Goal: Task Accomplishment & Management: Manage account settings

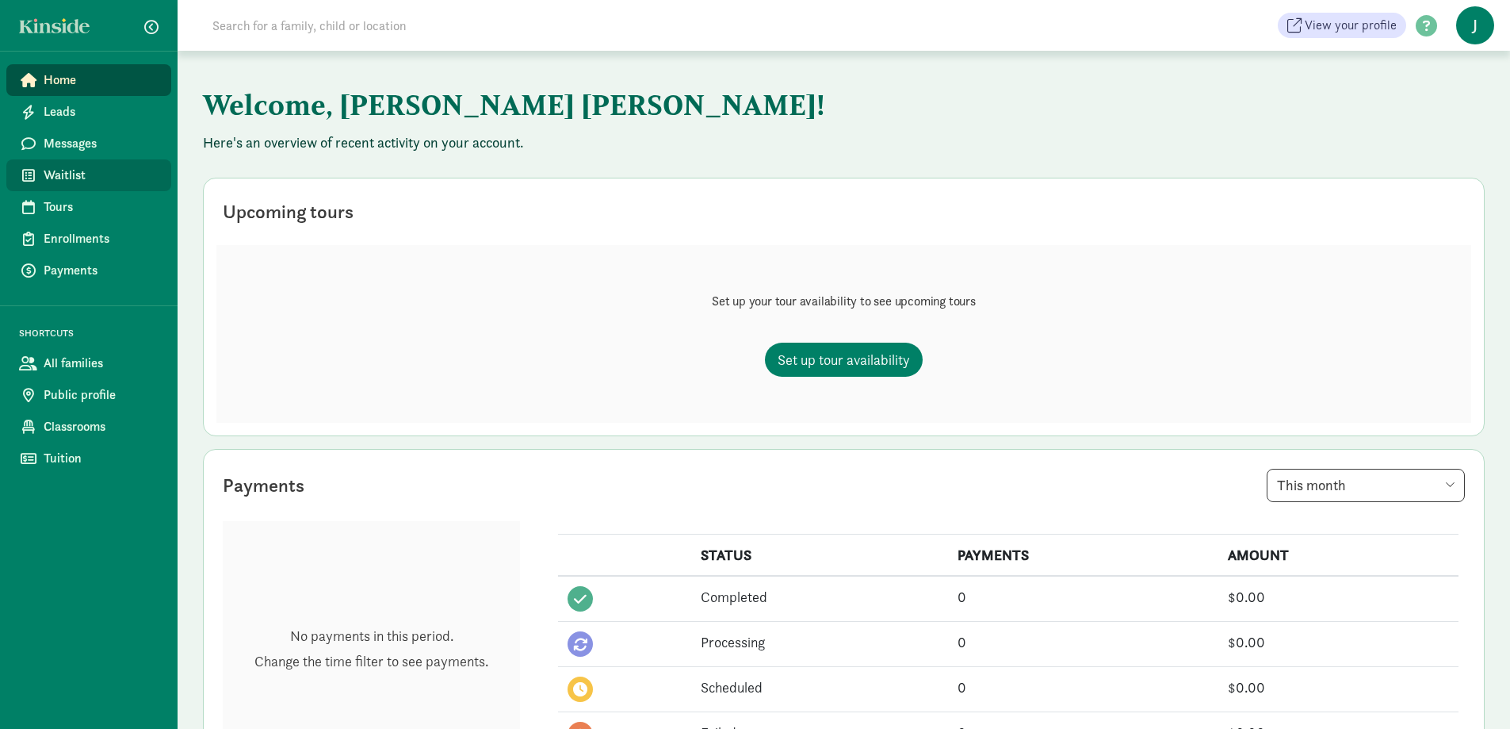
click at [112, 168] on span "Waitlist" at bounding box center [101, 175] width 115 height 19
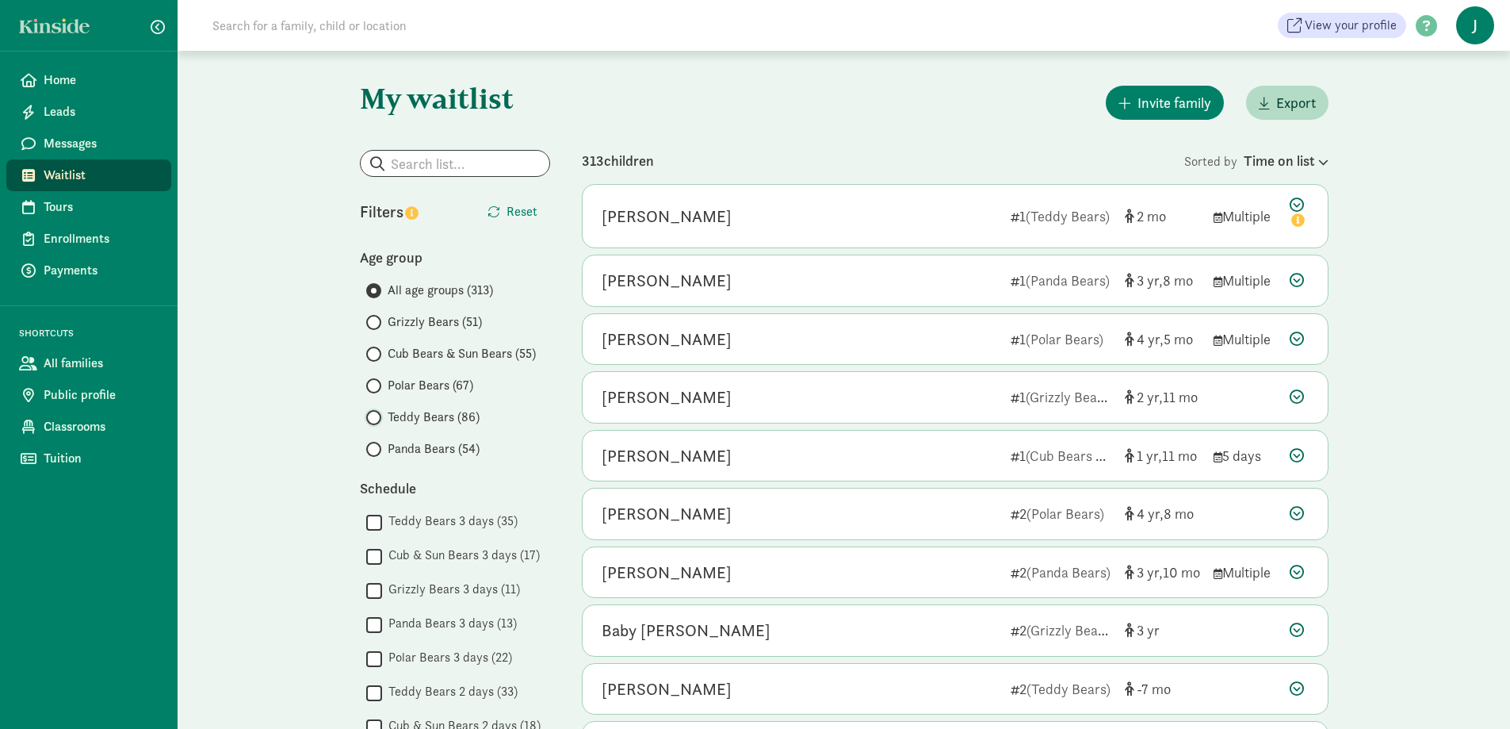
click at [371, 416] on input "Teddy Bears (86)" at bounding box center [371, 417] width 10 height 10
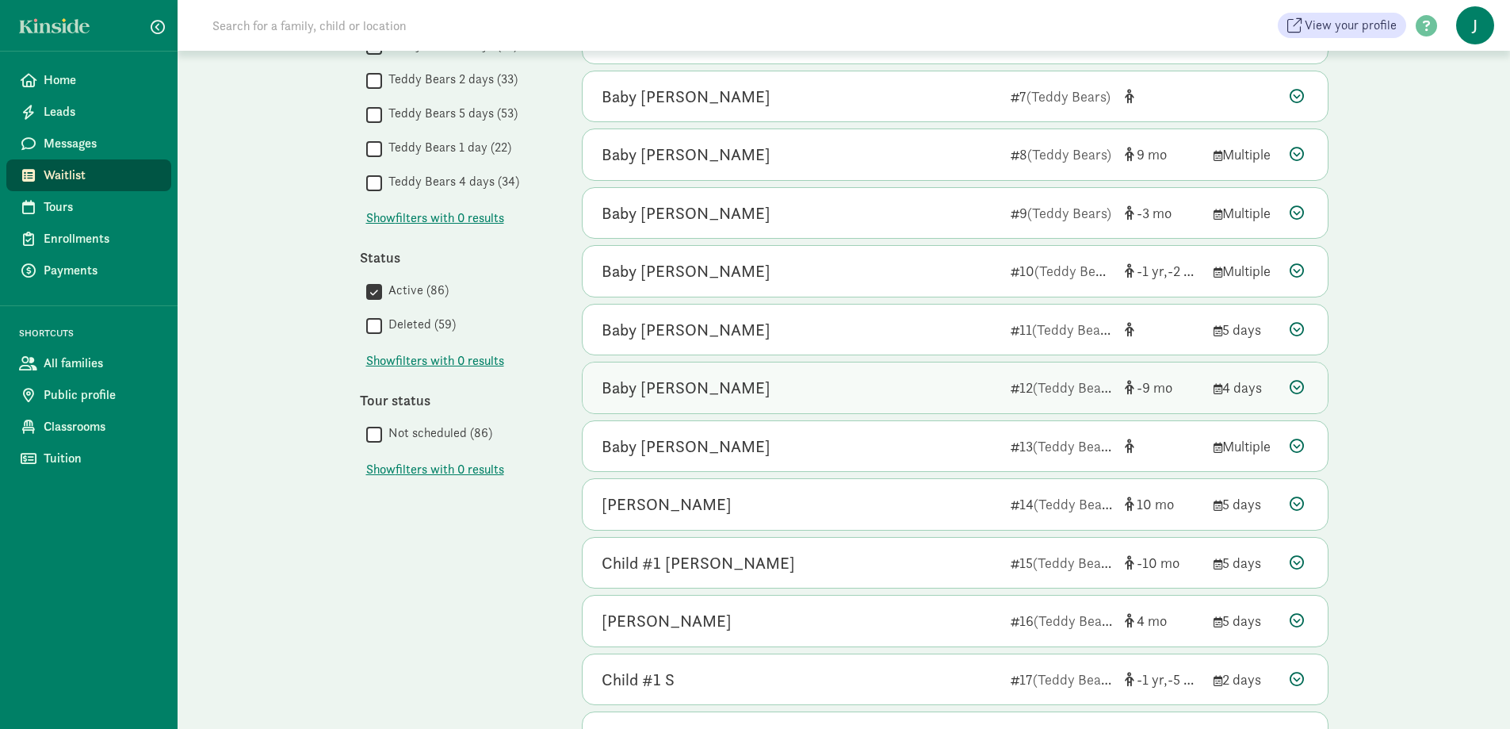
scroll to position [690, 0]
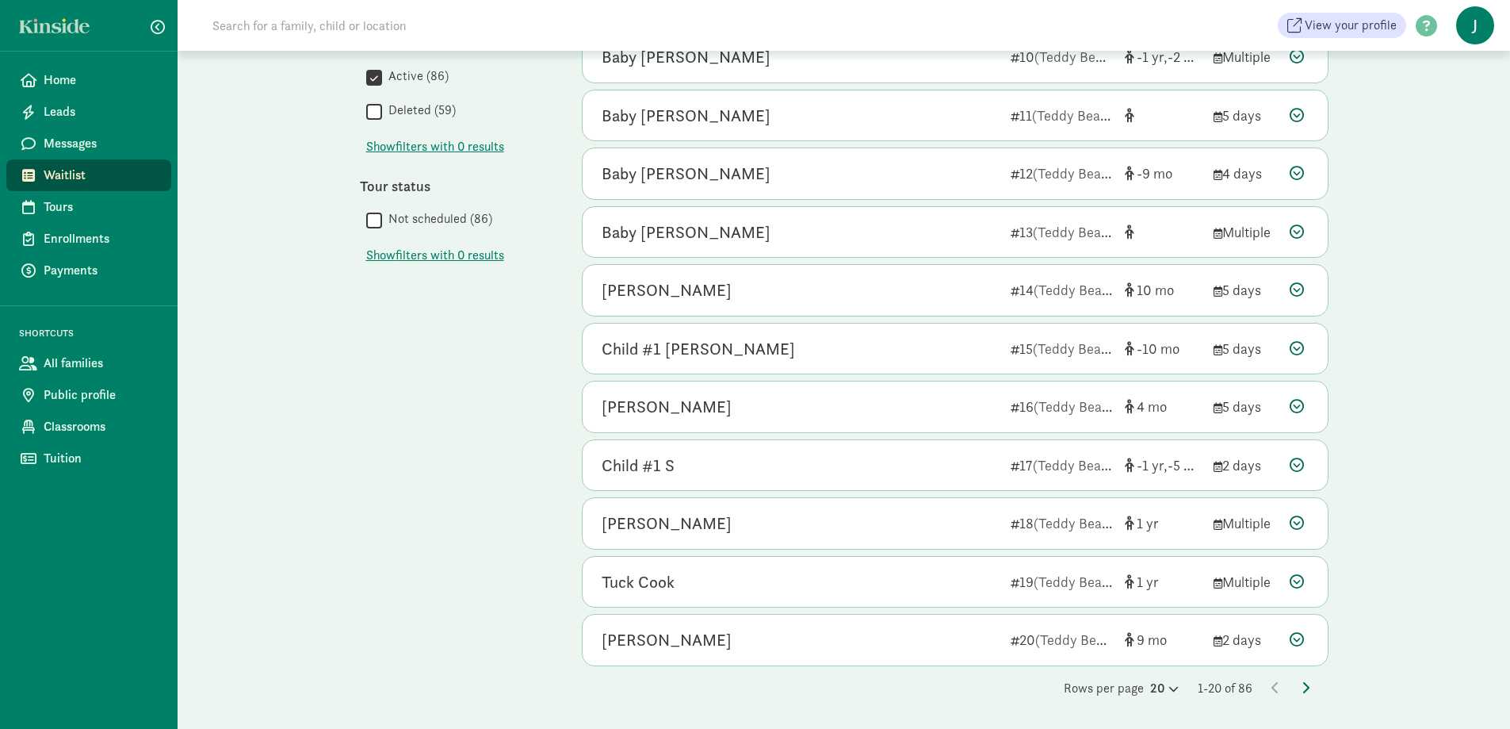
click at [1304, 684] on icon at bounding box center [1306, 687] width 8 height 13
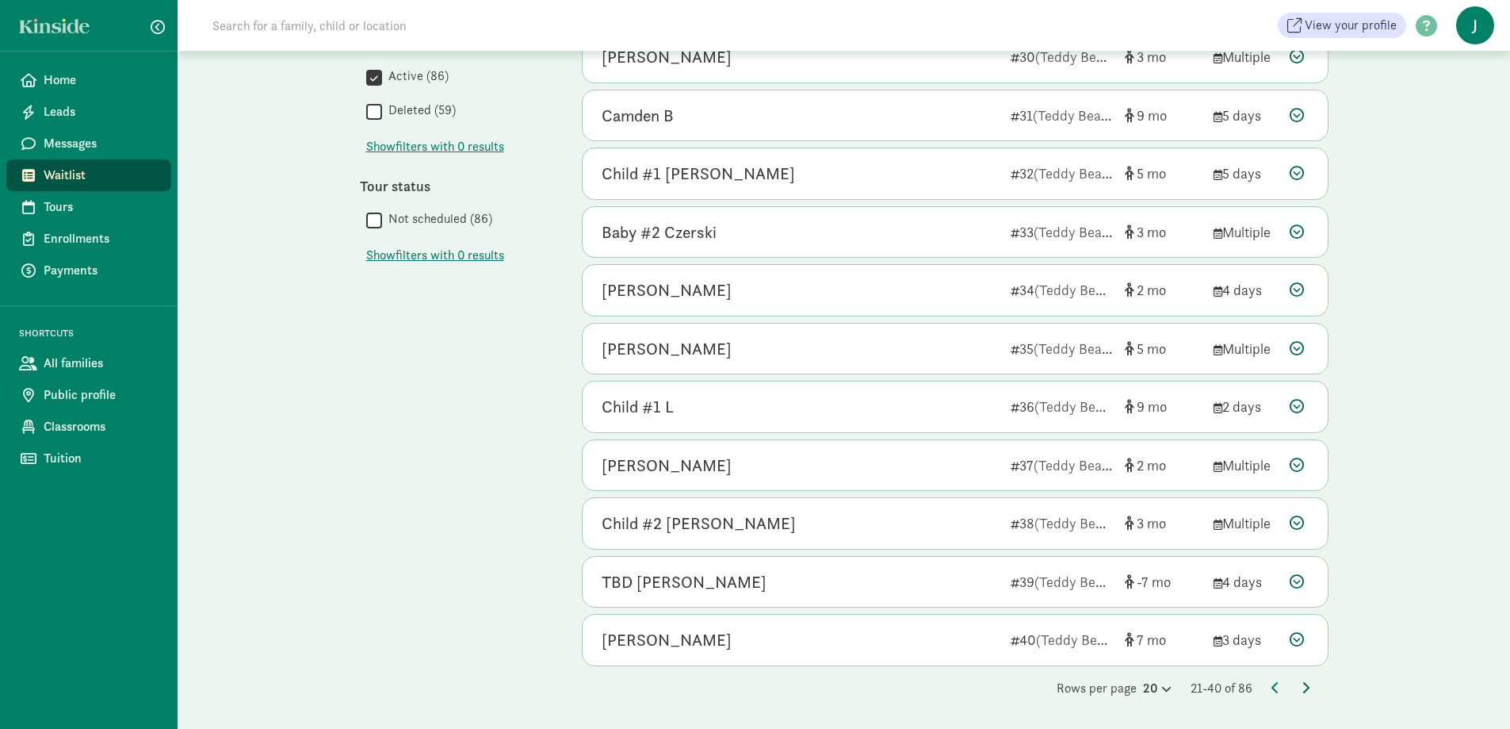
click at [1308, 683] on icon at bounding box center [1306, 687] width 8 height 13
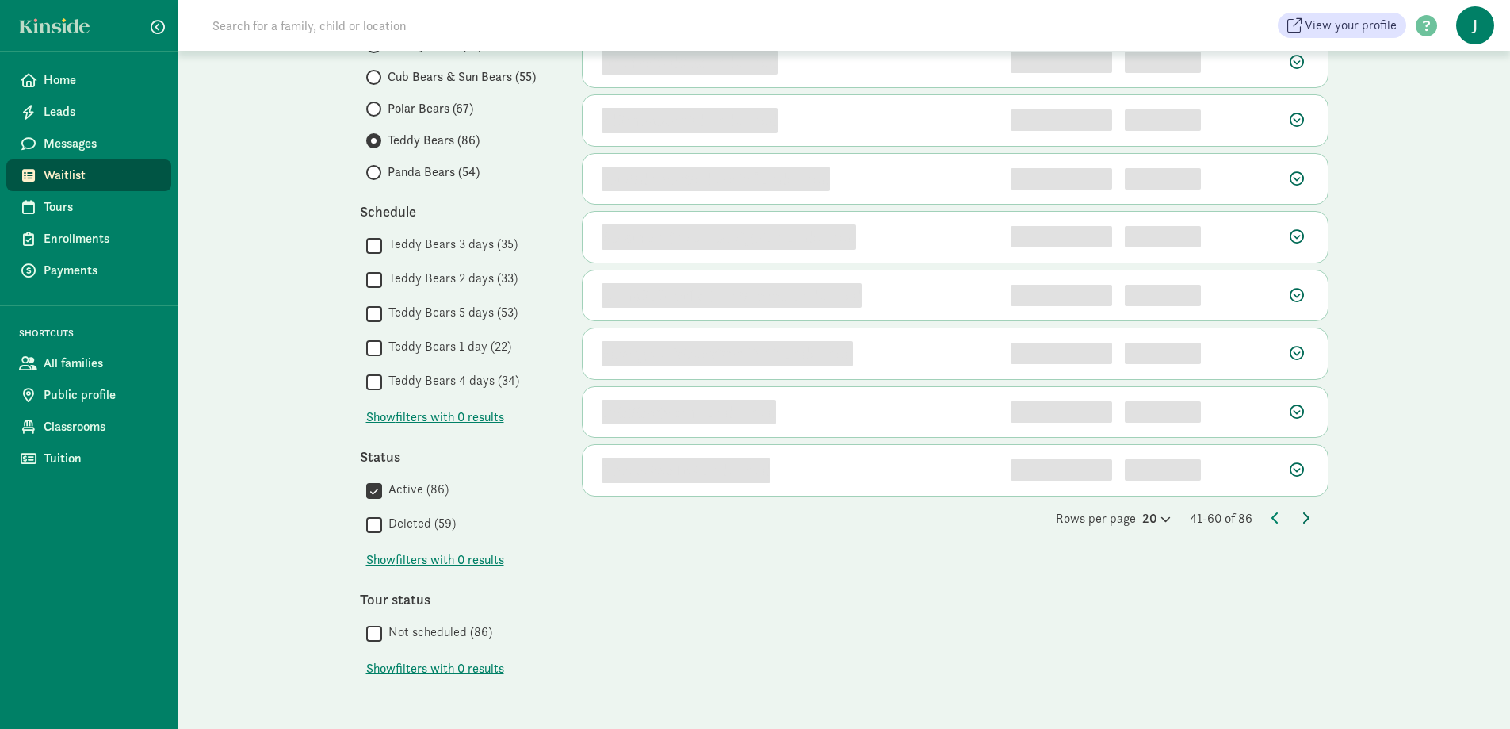
scroll to position [0, 0]
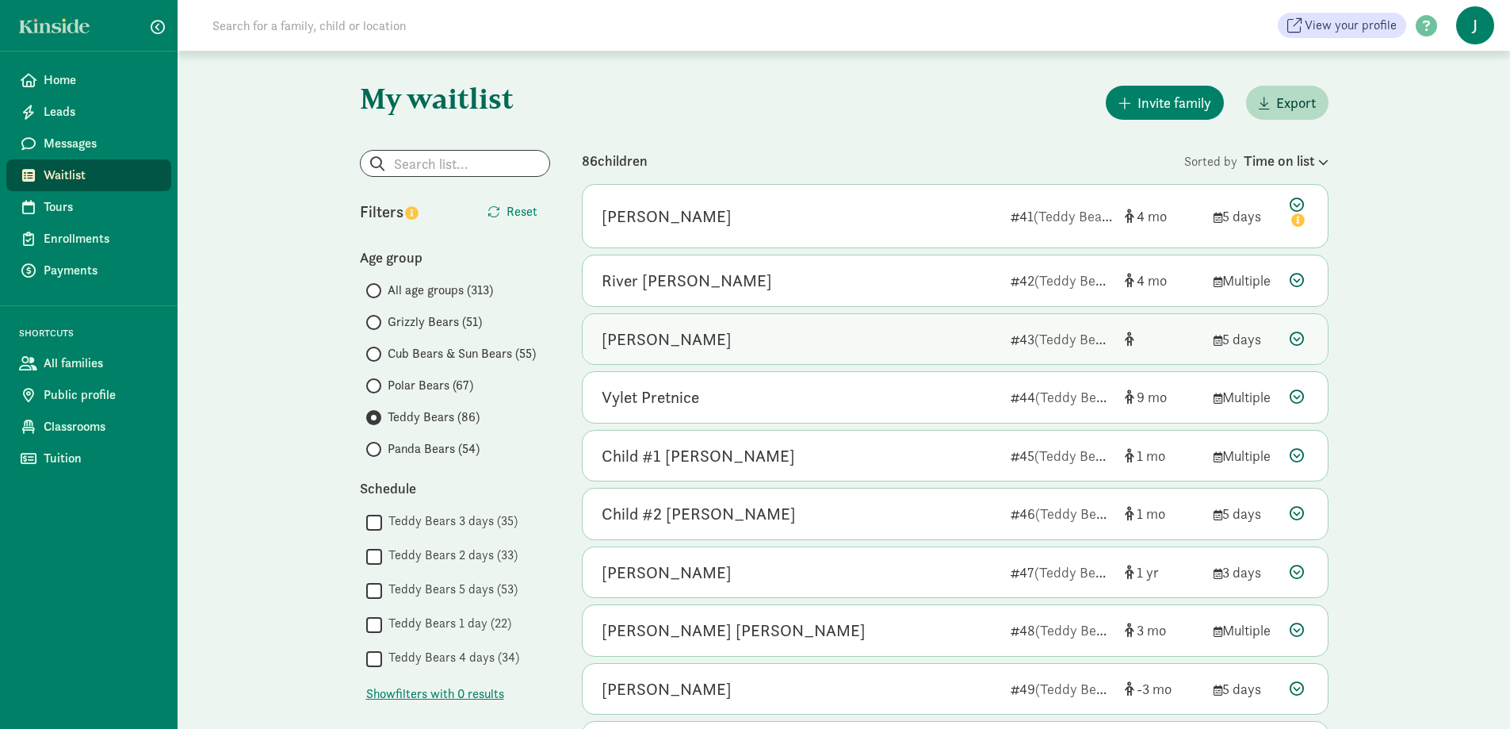
click at [672, 343] on div "[PERSON_NAME]" at bounding box center [667, 339] width 130 height 25
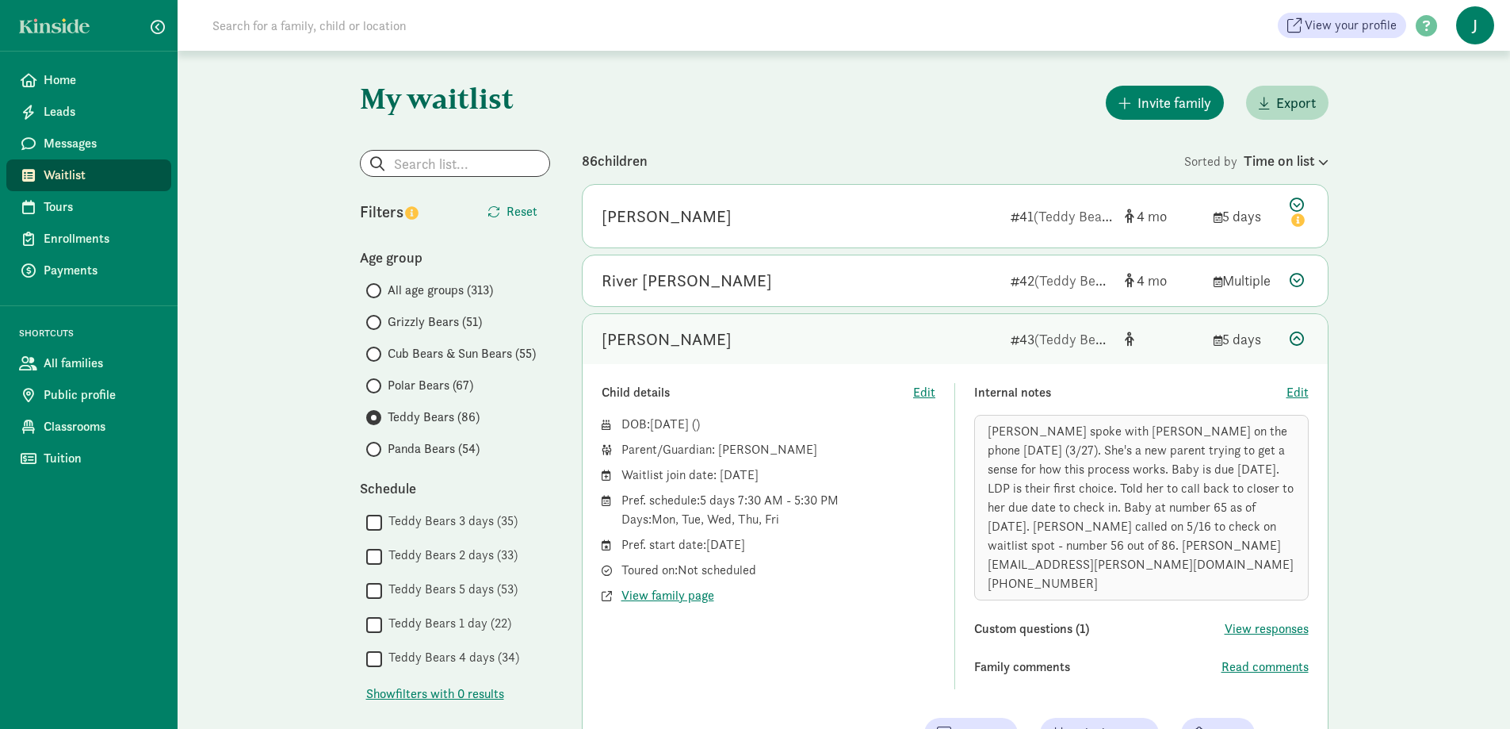
click at [1239, 541] on div "Nicki spoke with Elise on the phone today (3/27). She's a new parent trying to …" at bounding box center [1141, 508] width 335 height 186
click at [761, 545] on div "Pref. start date: January 11, 2026" at bounding box center [779, 544] width 315 height 19
click at [762, 543] on div "Pref. start date: January 11, 2026" at bounding box center [779, 544] width 315 height 19
click at [1220, 541] on div "Nicki spoke with Elise on the phone today (3/27). She's a new parent trying to …" at bounding box center [1141, 508] width 335 height 186
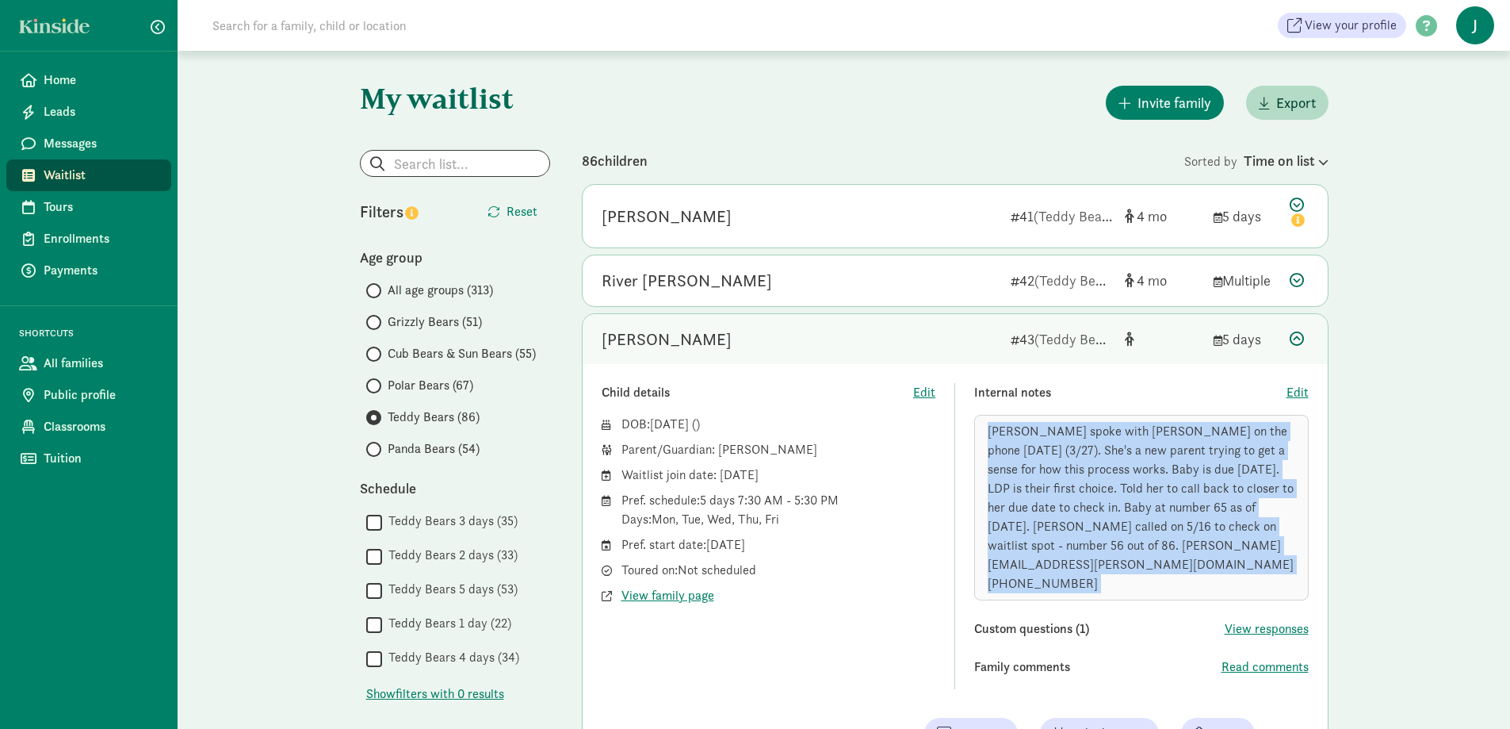
click at [1220, 541] on div "Nicki spoke with Elise on the phone today (3/27). She's a new parent trying to …" at bounding box center [1141, 508] width 335 height 186
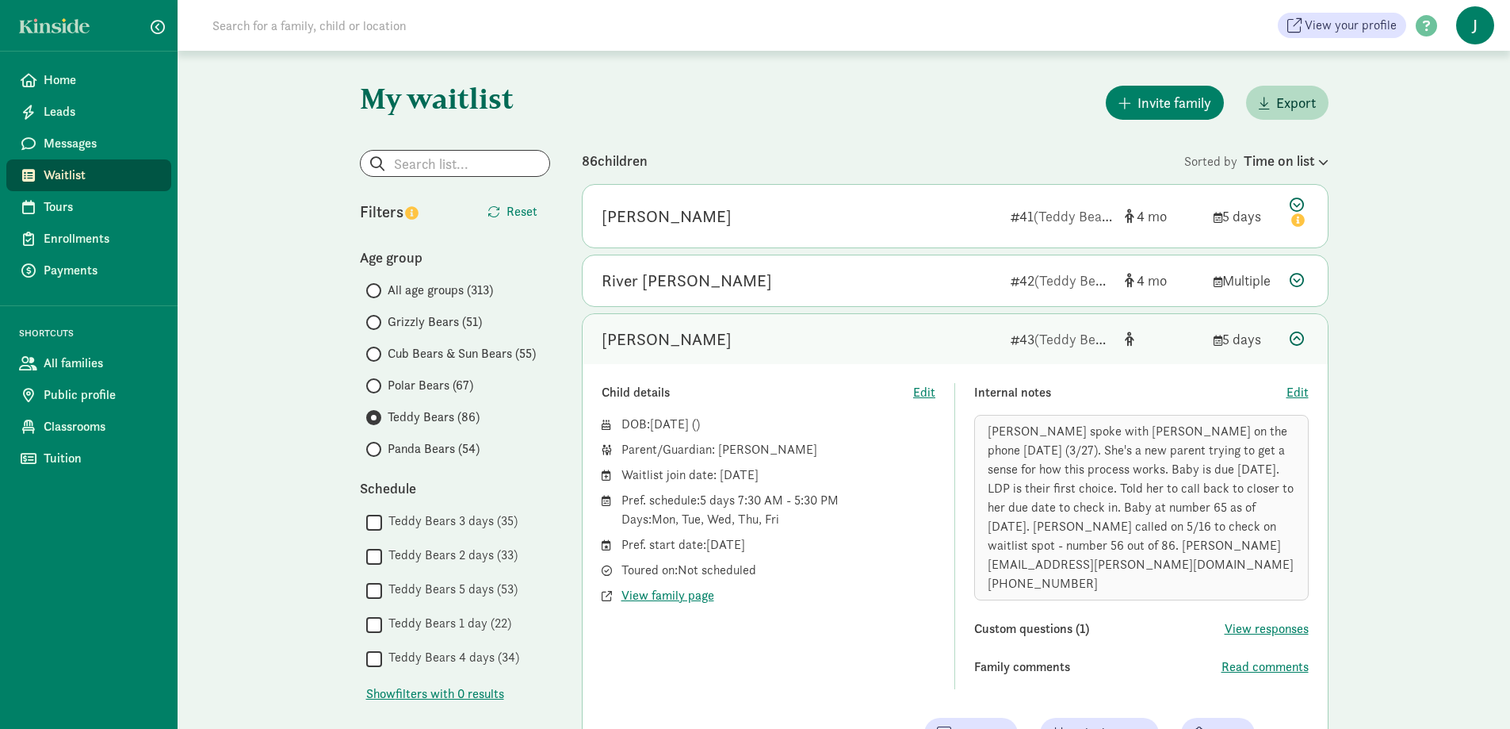
click at [1213, 542] on div "Nicki spoke with Elise on the phone today (3/27). She's a new parent trying to …" at bounding box center [1141, 508] width 335 height 186
click at [1205, 540] on div "Nicki spoke with Elise on the phone today (3/27). She's a new parent trying to …" at bounding box center [1141, 508] width 335 height 186
click at [1238, 524] on div "Nicki spoke with Elise on the phone today (3/27). She's a new parent trying to …" at bounding box center [1141, 508] width 335 height 186
click at [1226, 526] on span "Nicki spoke with Elise on the phone today (3/27). She's a new parent trying to …" at bounding box center [1141, 507] width 306 height 169
click at [1154, 511] on span "Nicki spoke with Elise on the phone today (3/27). She's a new parent trying to …" at bounding box center [1141, 507] width 306 height 169
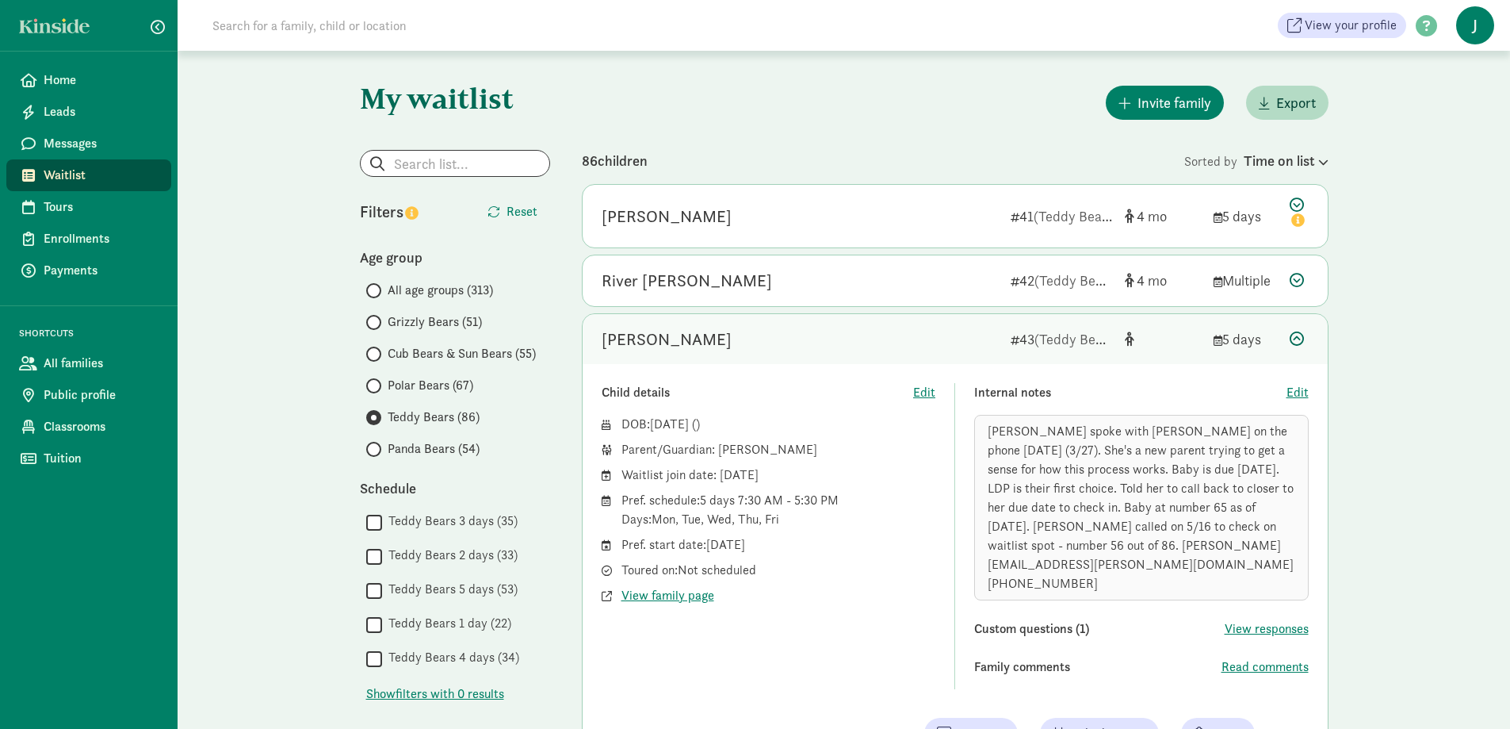
click at [1180, 507] on span "Nicki spoke with Elise on the phone today (3/27). She's a new parent trying to …" at bounding box center [1141, 507] width 306 height 169
click at [1231, 523] on div "Nicki spoke with Elise on the phone today (3/27). She's a new parent trying to …" at bounding box center [1141, 508] width 335 height 186
click at [1224, 529] on span "Nicki spoke with Elise on the phone today (3/27). She's a new parent trying to …" at bounding box center [1141, 507] width 306 height 169
click at [1228, 526] on div "Nicki spoke with Elise on the phone today (3/27). She's a new parent trying to …" at bounding box center [1141, 508] width 335 height 186
click at [1206, 546] on div "Nicki spoke with Elise on the phone today (3/27). She's a new parent trying to …" at bounding box center [1141, 508] width 335 height 186
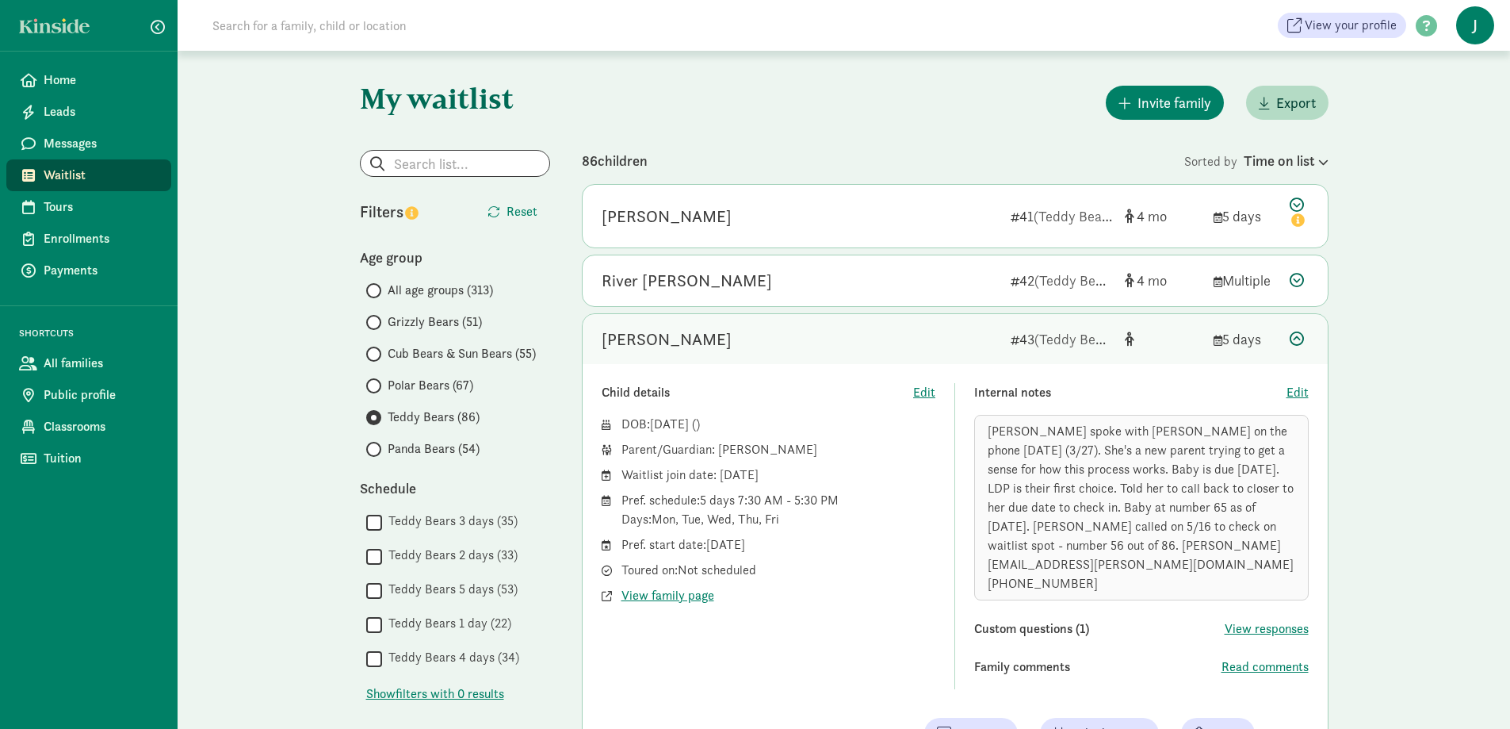
click at [1241, 524] on div "Nicki spoke with Elise on the phone today (3/27). She's a new parent trying to …" at bounding box center [1141, 508] width 335 height 186
click at [1228, 528] on div "Nicki spoke with Elise on the phone today (3/27). She's a new parent trying to …" at bounding box center [1141, 508] width 335 height 186
click at [1247, 520] on div "Nicki spoke with Elise on the phone today (3/27). She's a new parent trying to …" at bounding box center [1141, 508] width 335 height 186
click at [1227, 526] on div "Nicki spoke with Elise on the phone today (3/27). She's a new parent trying to …" at bounding box center [1141, 508] width 335 height 186
click at [1229, 527] on div "Nicki spoke with Elise on the phone today (3/27). She's a new parent trying to …" at bounding box center [1141, 508] width 335 height 186
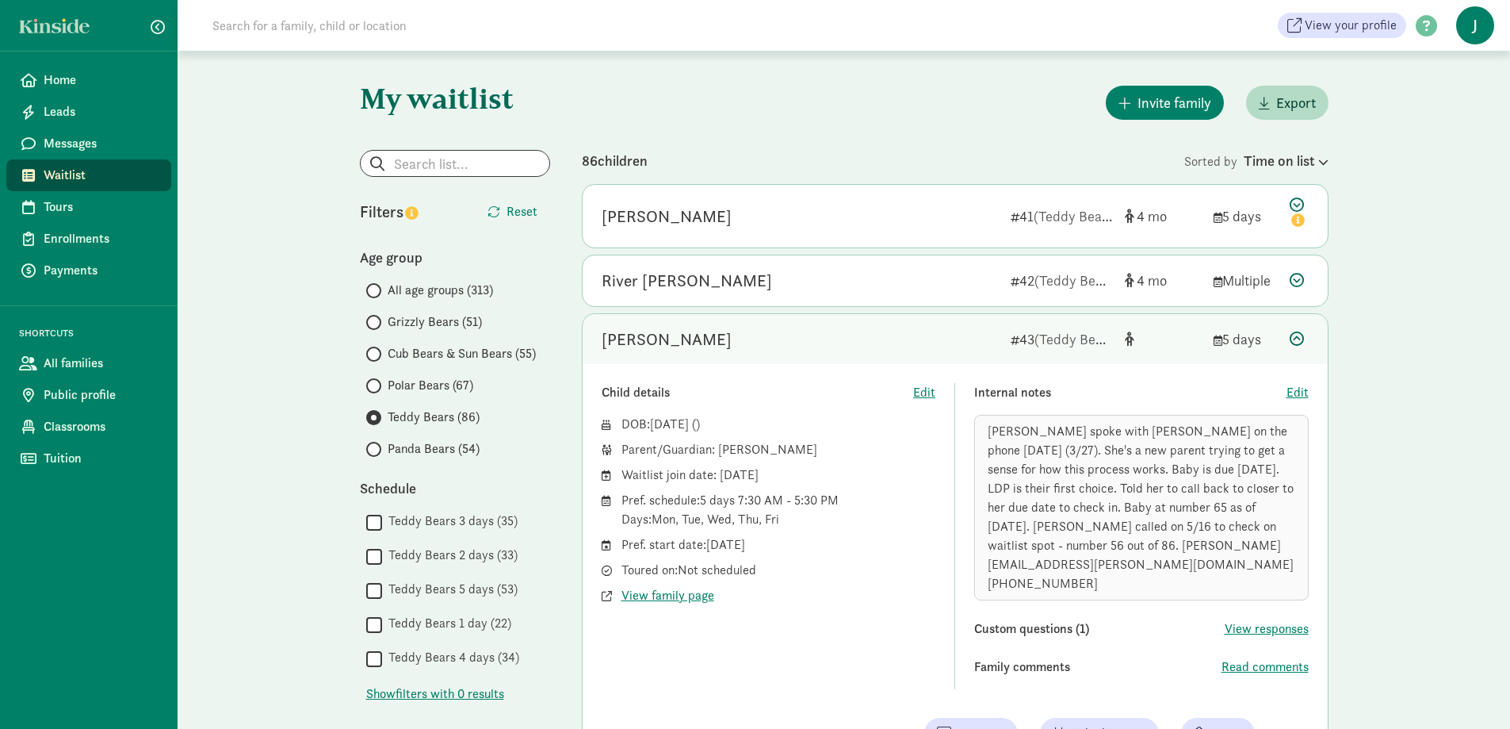
click at [1224, 525] on span "Nicki spoke with Elise on the phone today (3/27). She's a new parent trying to …" at bounding box center [1141, 507] width 306 height 169
click at [1202, 545] on span "Nicki spoke with Elise on the phone today (3/27). She's a new parent trying to …" at bounding box center [1141, 507] width 306 height 169
click at [1235, 526] on div "Nicki spoke with Elise on the phone today (3/27). She's a new parent trying to …" at bounding box center [1141, 508] width 335 height 186
click at [1208, 543] on div "Nicki spoke with Elise on the phone today (3/27). She's a new parent trying to …" at bounding box center [1141, 508] width 335 height 186
click at [1205, 548] on div "Nicki spoke with Elise on the phone today (3/27). She's a new parent trying to …" at bounding box center [1141, 508] width 335 height 186
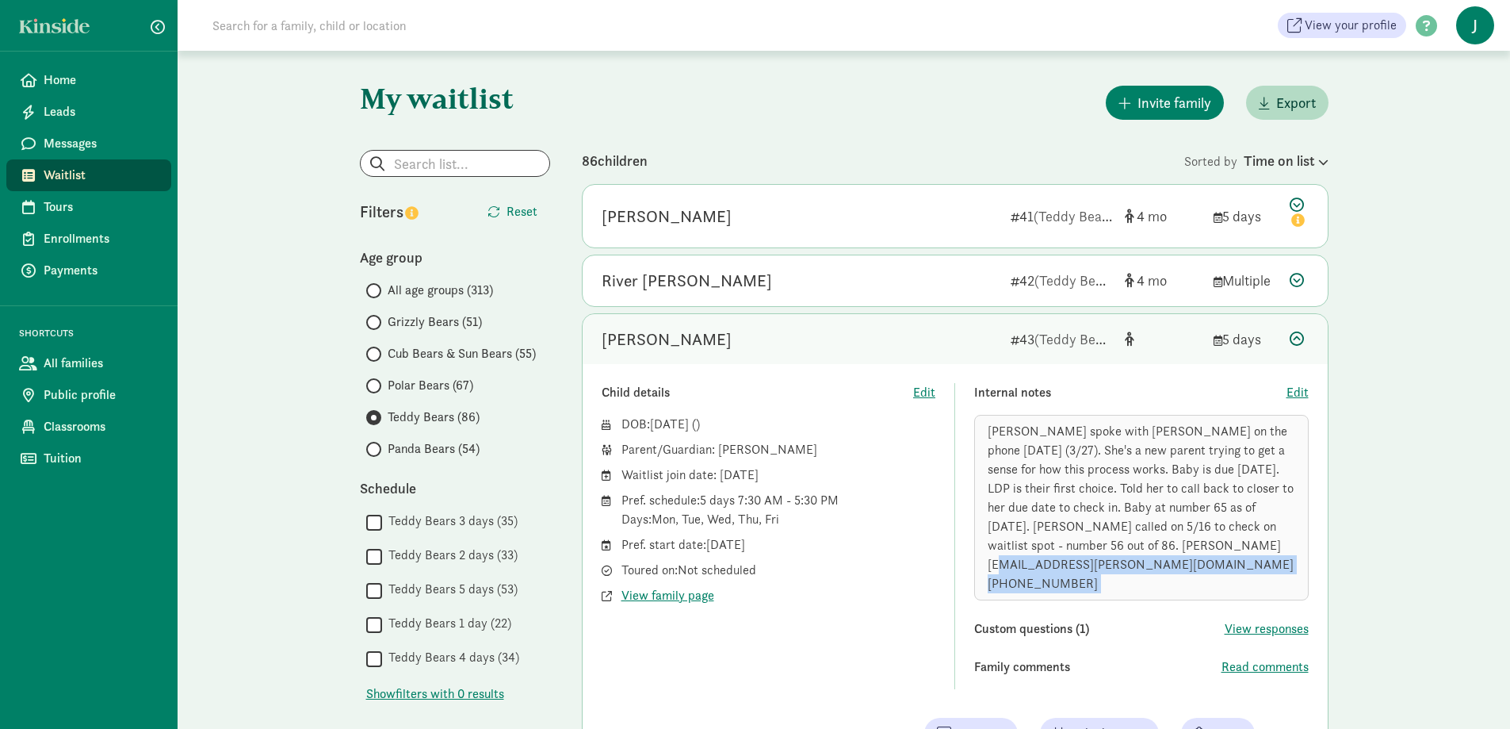
click at [1205, 548] on div "Nicki spoke with Elise on the phone today (3/27). She's a new parent trying to …" at bounding box center [1141, 508] width 335 height 186
click at [1202, 546] on span "Nicki spoke with Elise on the phone today (3/27). She's a new parent trying to …" at bounding box center [1141, 507] width 306 height 169
click at [1232, 525] on div "Nicki spoke with Elise on the phone today (3/27). She's a new parent trying to …" at bounding box center [1141, 508] width 335 height 186
click at [1219, 538] on div "Nicki spoke with Elise on the phone today (3/27). She's a new parent trying to …" at bounding box center [1141, 508] width 335 height 186
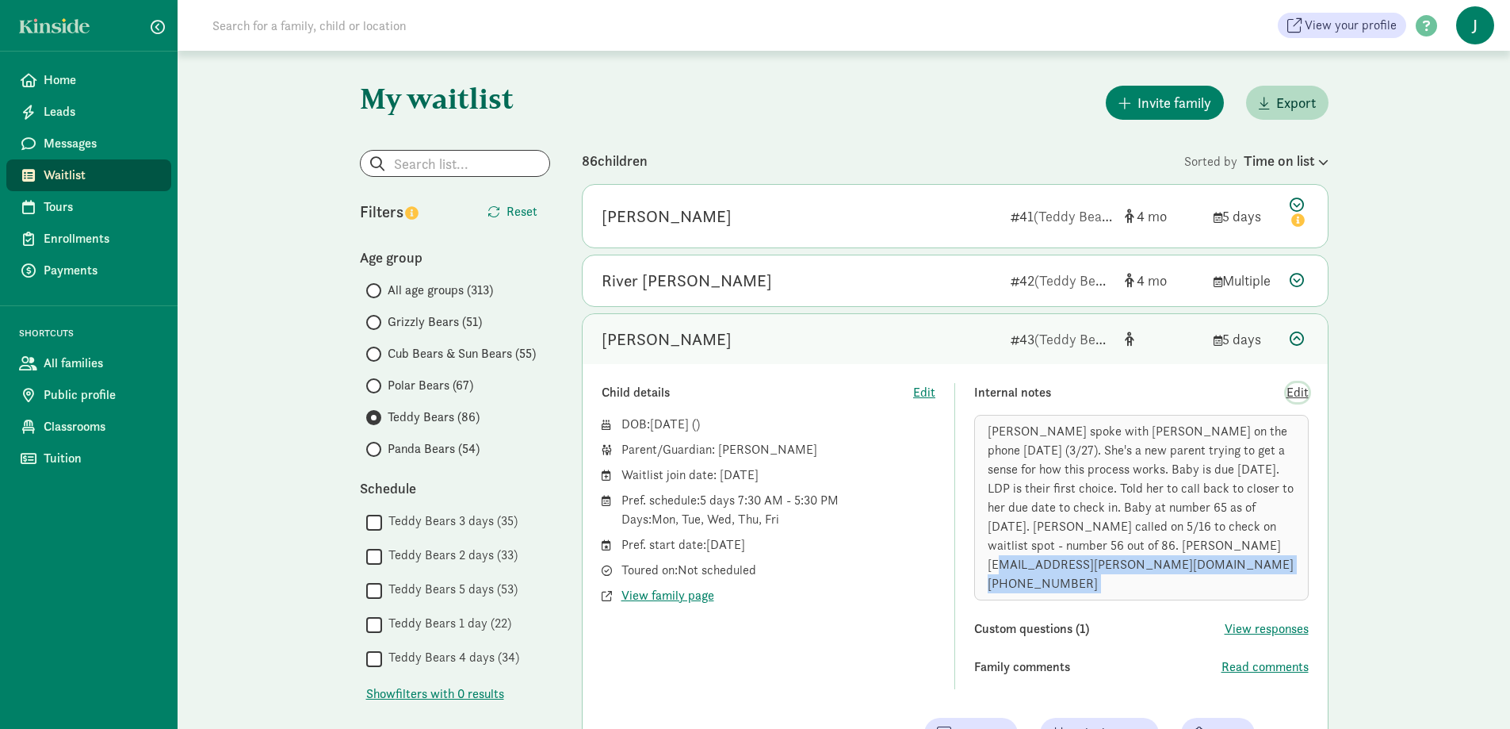
click at [1298, 391] on span "Edit" at bounding box center [1298, 392] width 22 height 19
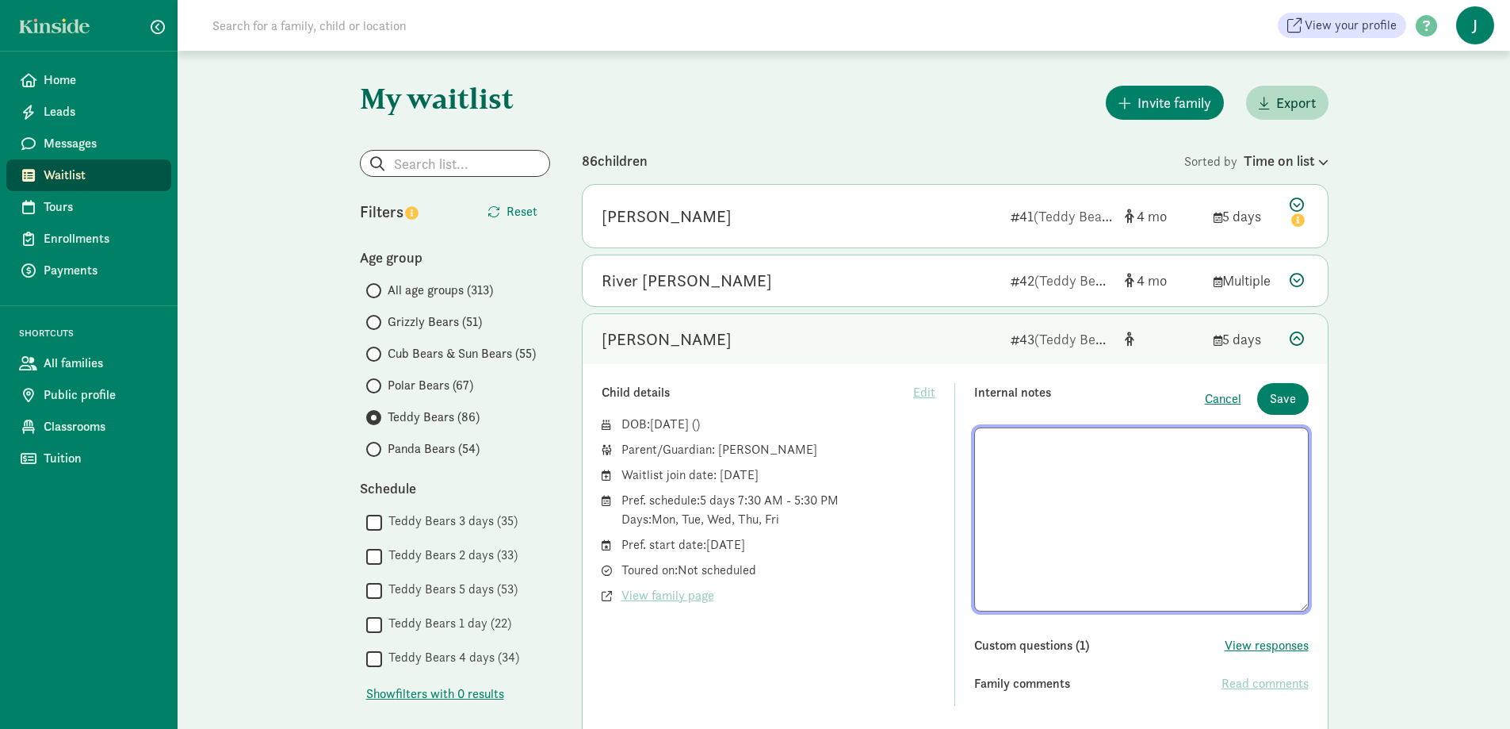
click at [1076, 595] on textarea at bounding box center [1141, 519] width 335 height 184
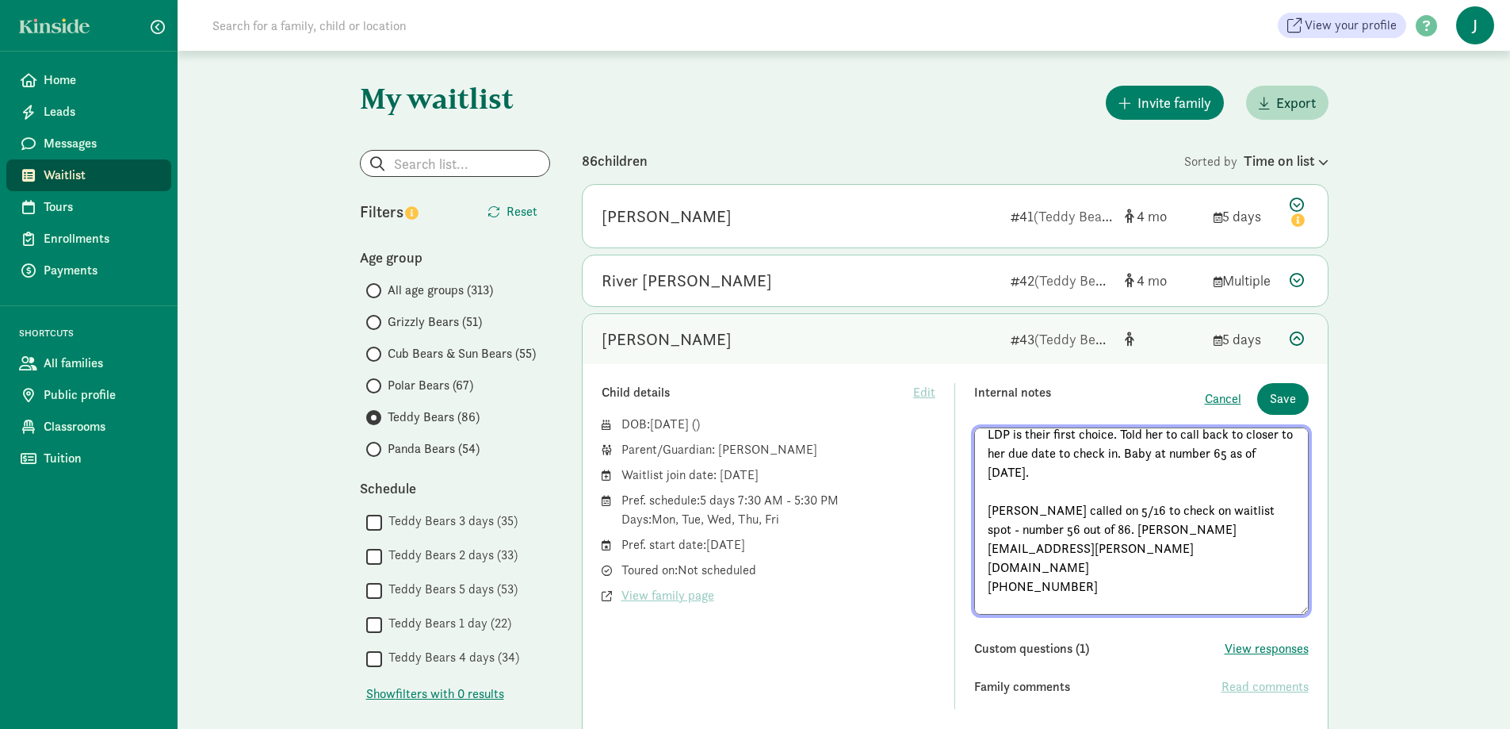
scroll to position [86, 0]
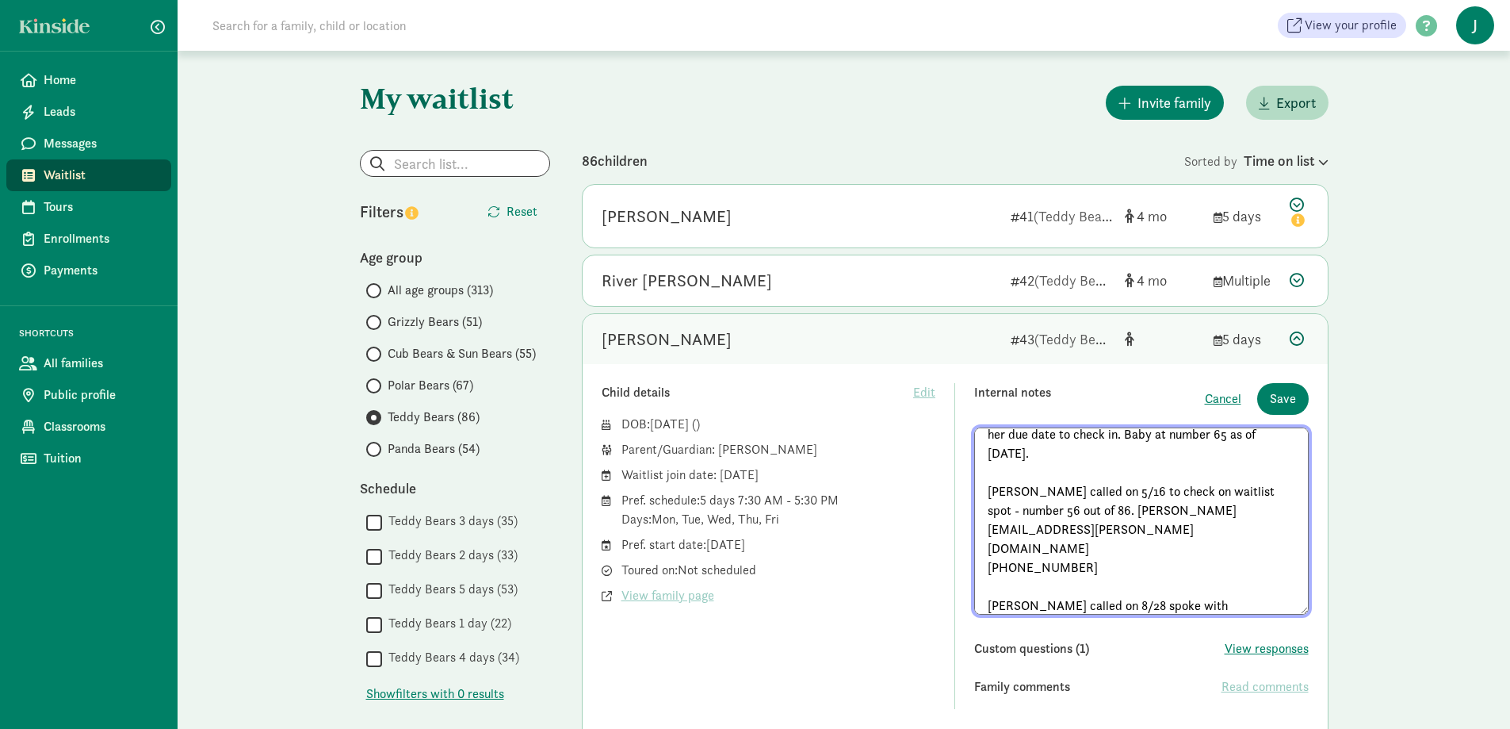
click at [1073, 608] on textarea "Nicki spoke with Elise on the phone today (3/27). She's a new parent trying to …" at bounding box center [1141, 520] width 335 height 187
click at [1284, 606] on textarea "Nicki spoke with Elise on the phone today (3/27). She's a new parent trying to …" at bounding box center [1141, 520] width 335 height 187
click at [1212, 607] on textarea "Nicki spoke with Elise on the phone today (3/27). She's a new parent trying to …" at bounding box center [1141, 520] width 335 height 187
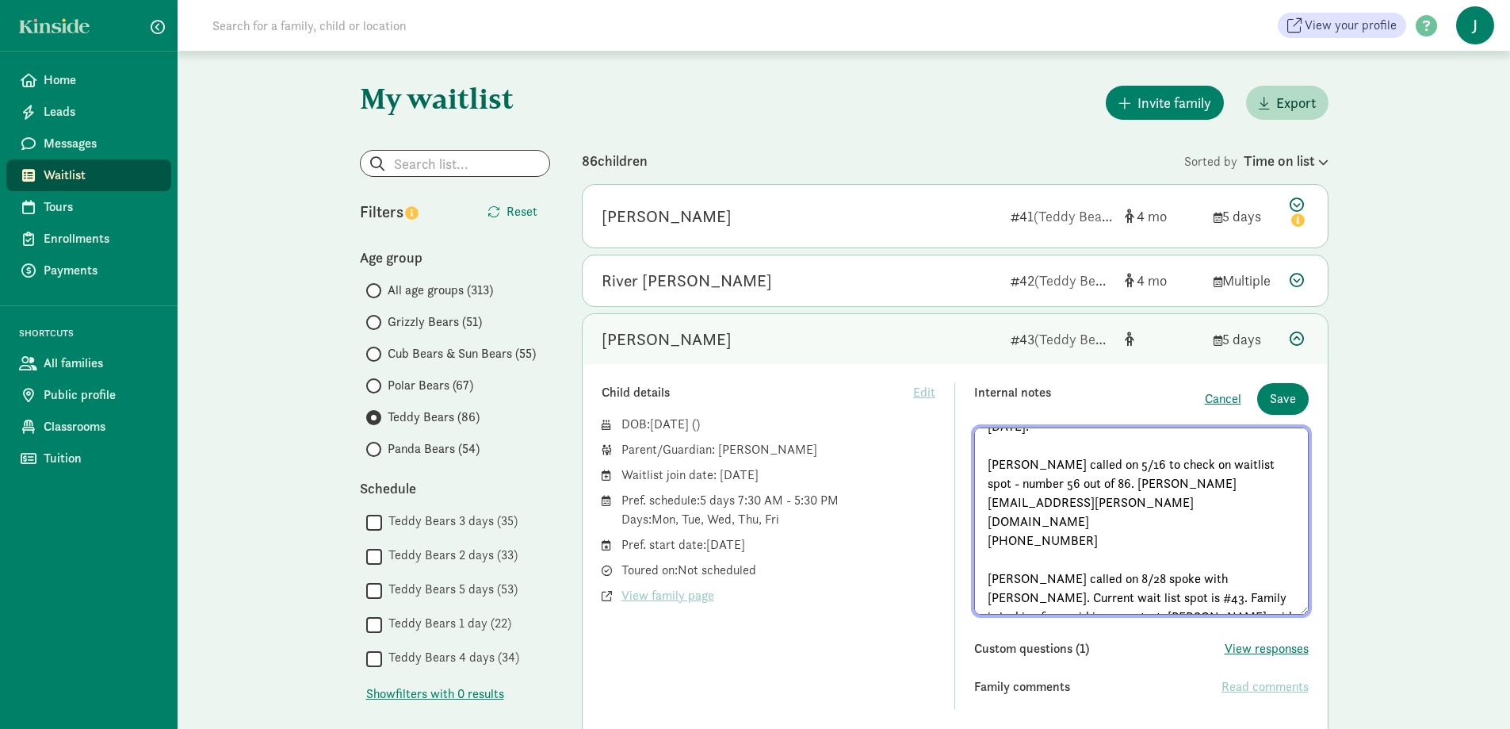
click at [1040, 603] on textarea "Nicki spoke with Elise on the phone today (3/27). She's a new parent trying to …" at bounding box center [1141, 520] width 335 height 187
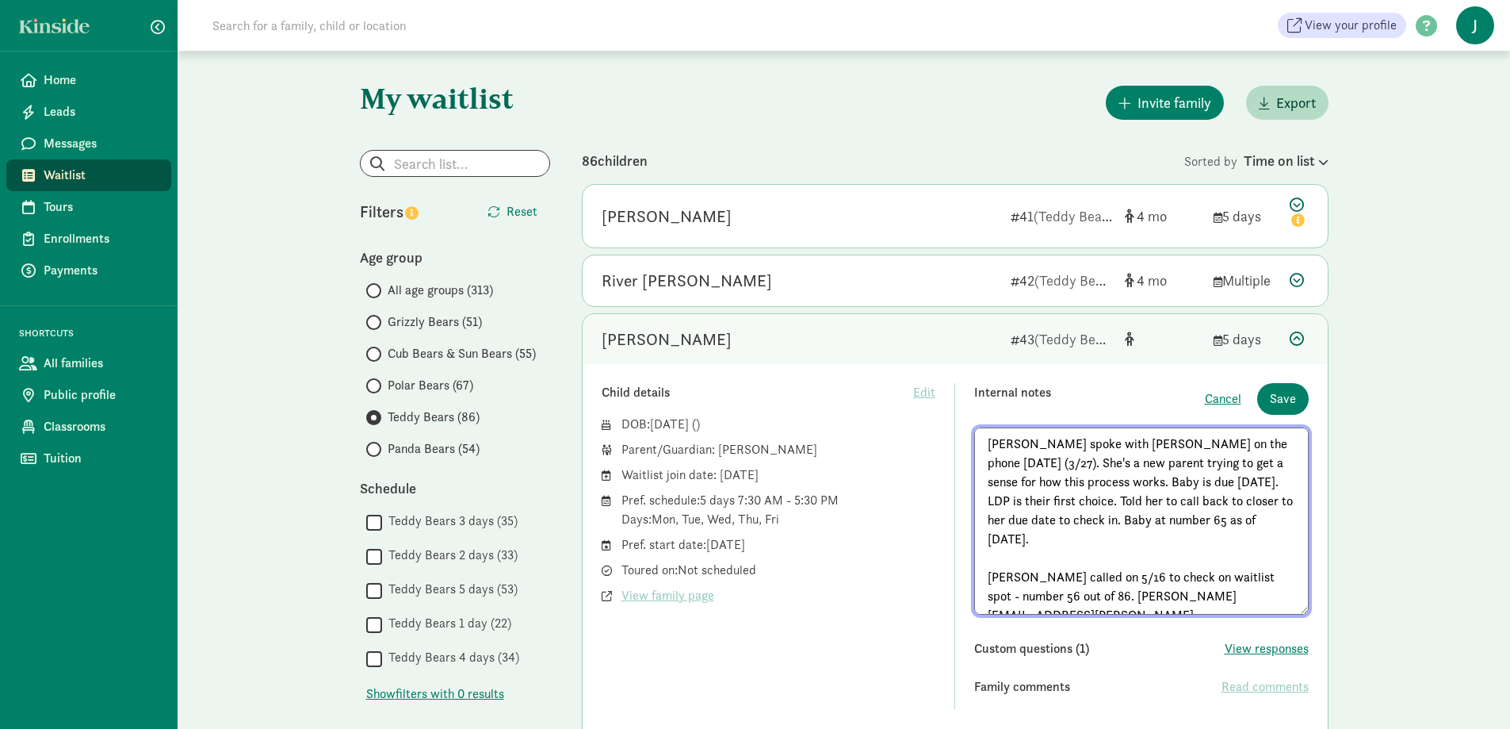
scroll to position [79, 0]
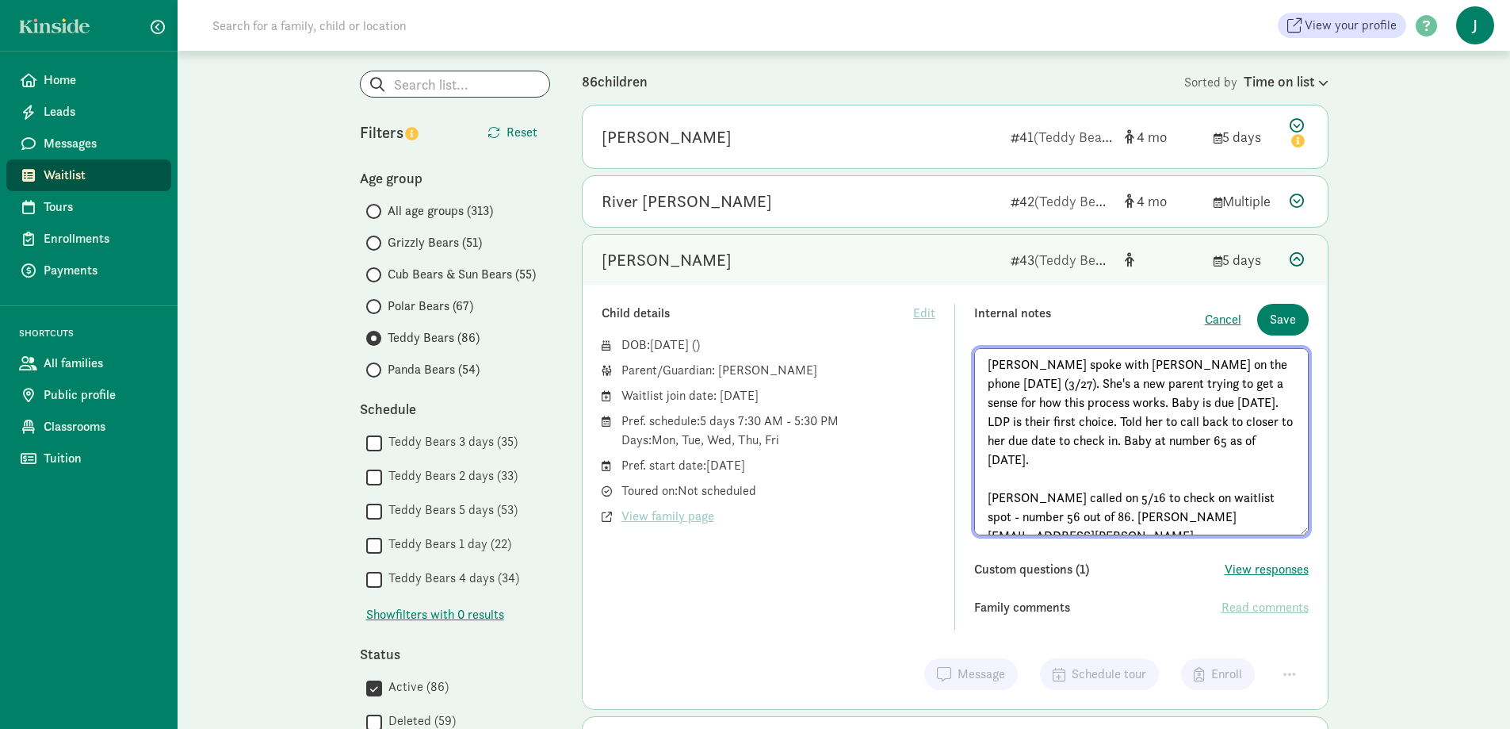
type textarea "Nicki spoke with Elise on the phone today (3/27). She's a new parent trying to …"
click at [930, 534] on div "Child details Edit DOB: Aug 5, 2025 ( ) Parent/Guardian: Elise Neyerlin Waitlis…" at bounding box center [769, 467] width 335 height 326
click at [1265, 317] on button "Save" at bounding box center [1284, 320] width 52 height 32
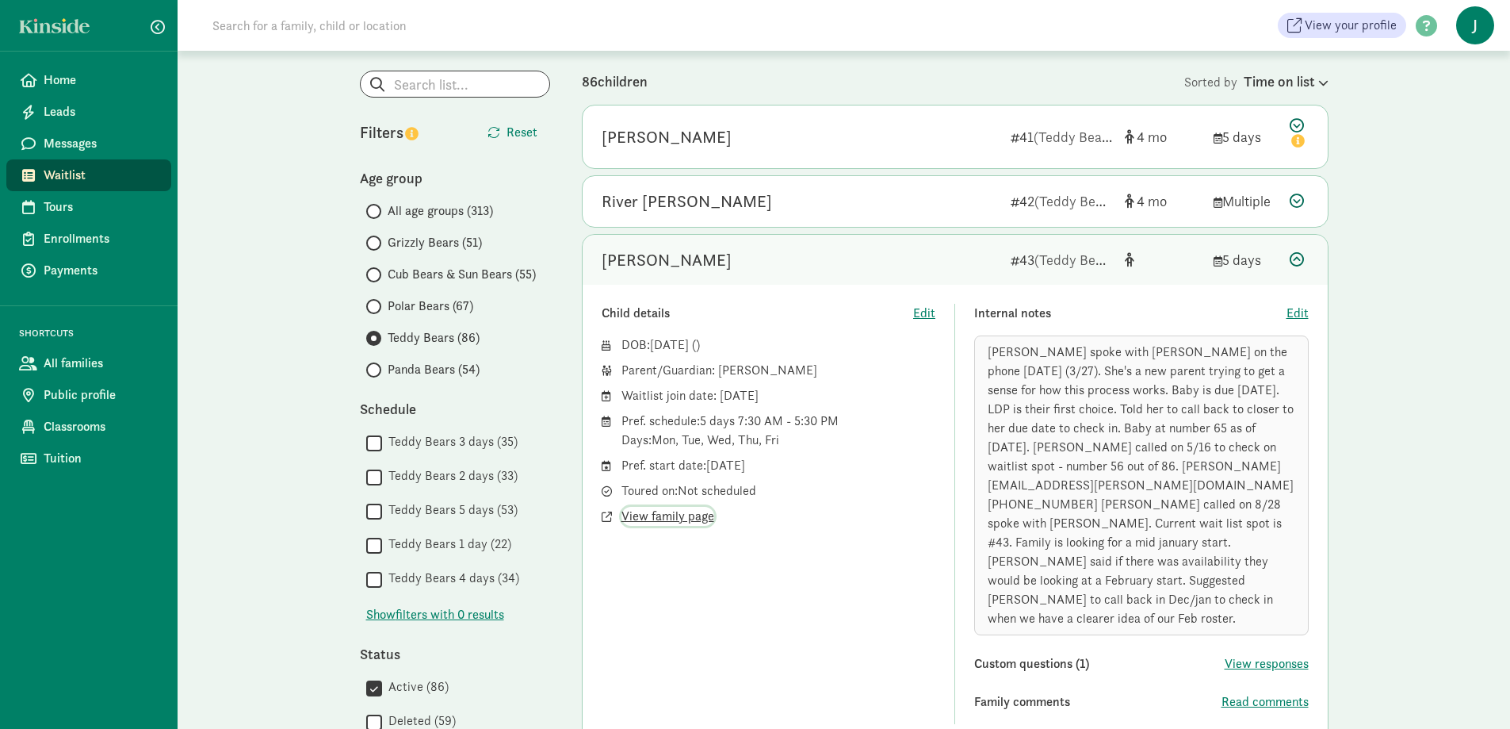
click at [669, 517] on span "View family page" at bounding box center [668, 516] width 93 height 19
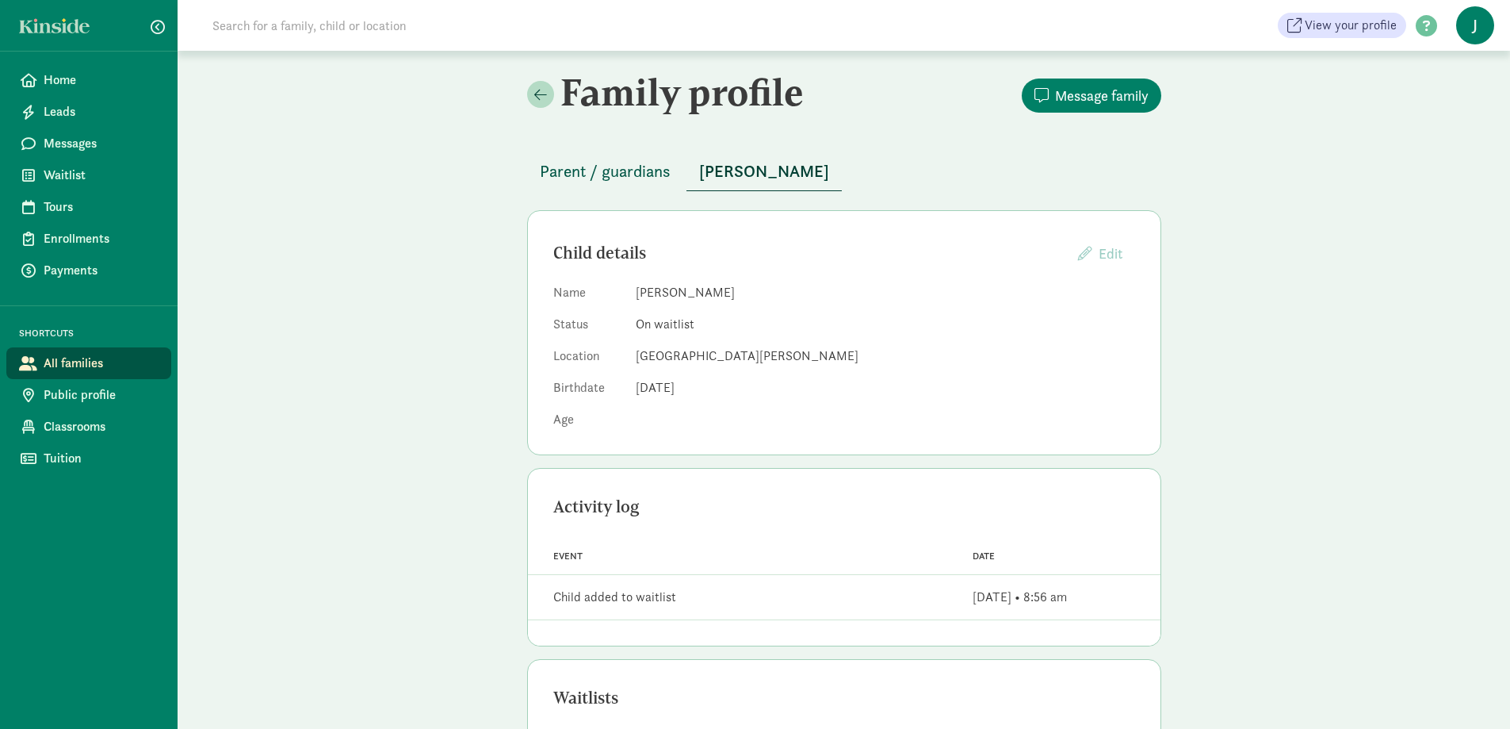
click at [644, 170] on span "Parent / guardians" at bounding box center [605, 171] width 131 height 25
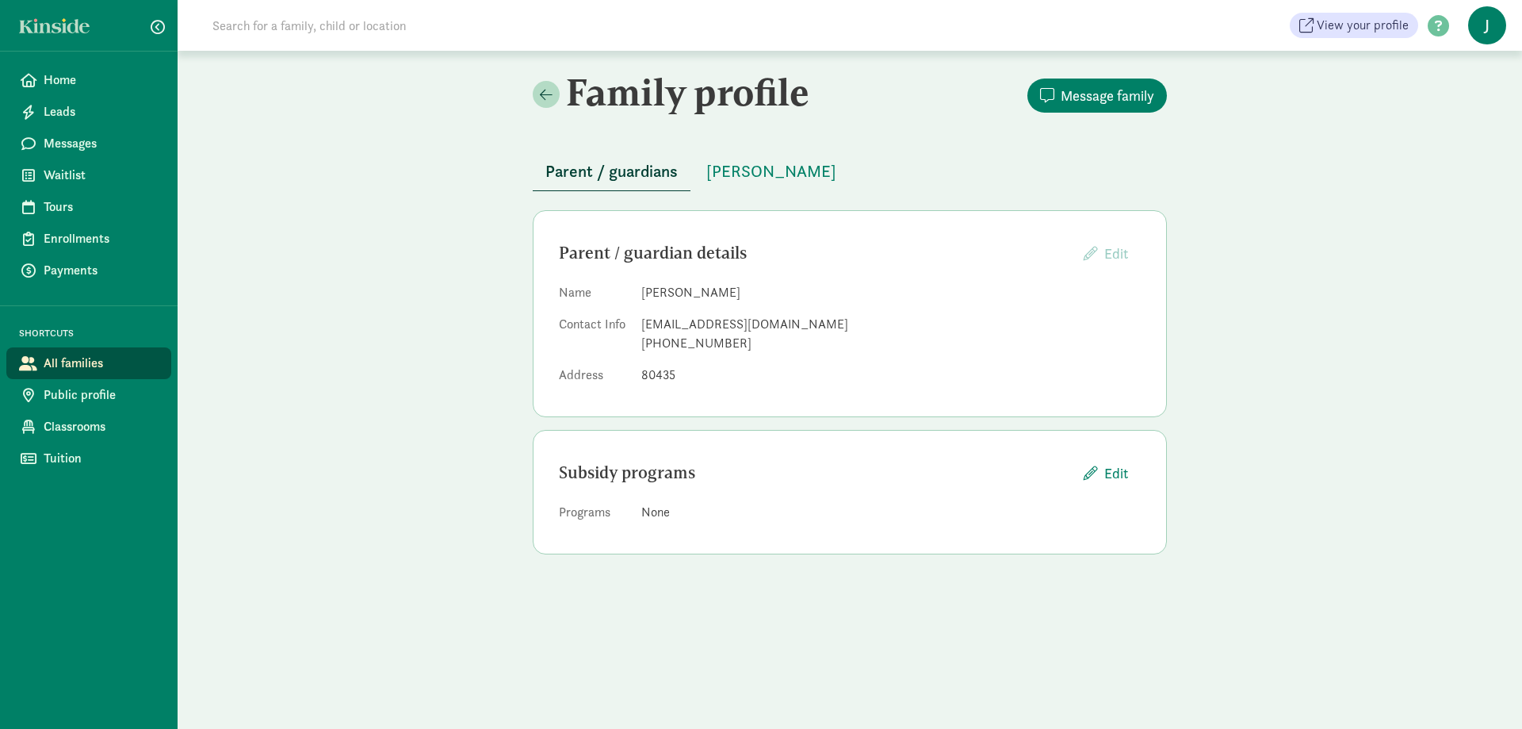
click at [623, 170] on span "Parent / guardians" at bounding box center [612, 171] width 132 height 25
click at [744, 163] on span "[PERSON_NAME]" at bounding box center [771, 171] width 130 height 25
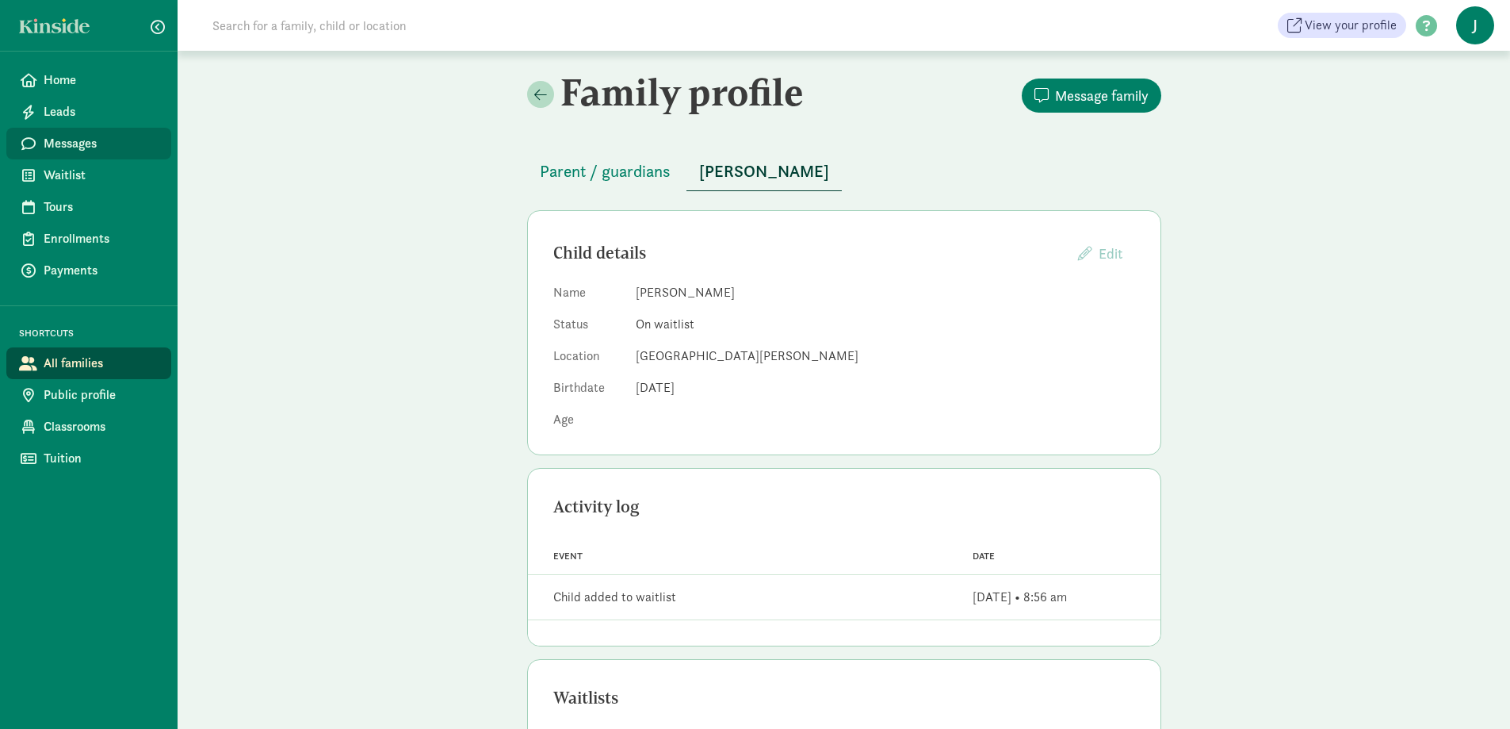
click at [48, 144] on span "Messages" at bounding box center [101, 143] width 115 height 19
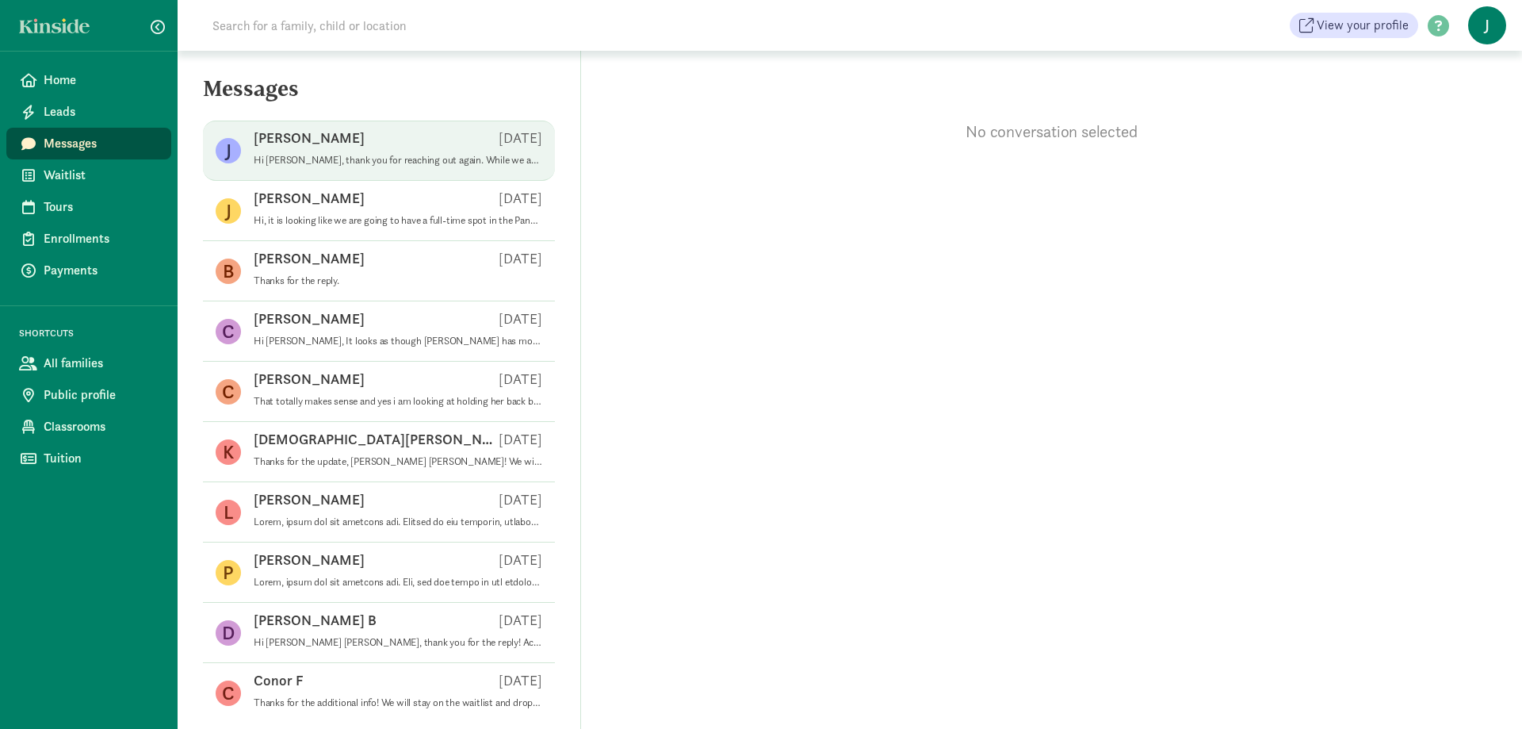
click at [426, 169] on span "[PERSON_NAME] [DATE] Hi [PERSON_NAME], thank you for reaching out again. While …" at bounding box center [398, 150] width 289 height 44
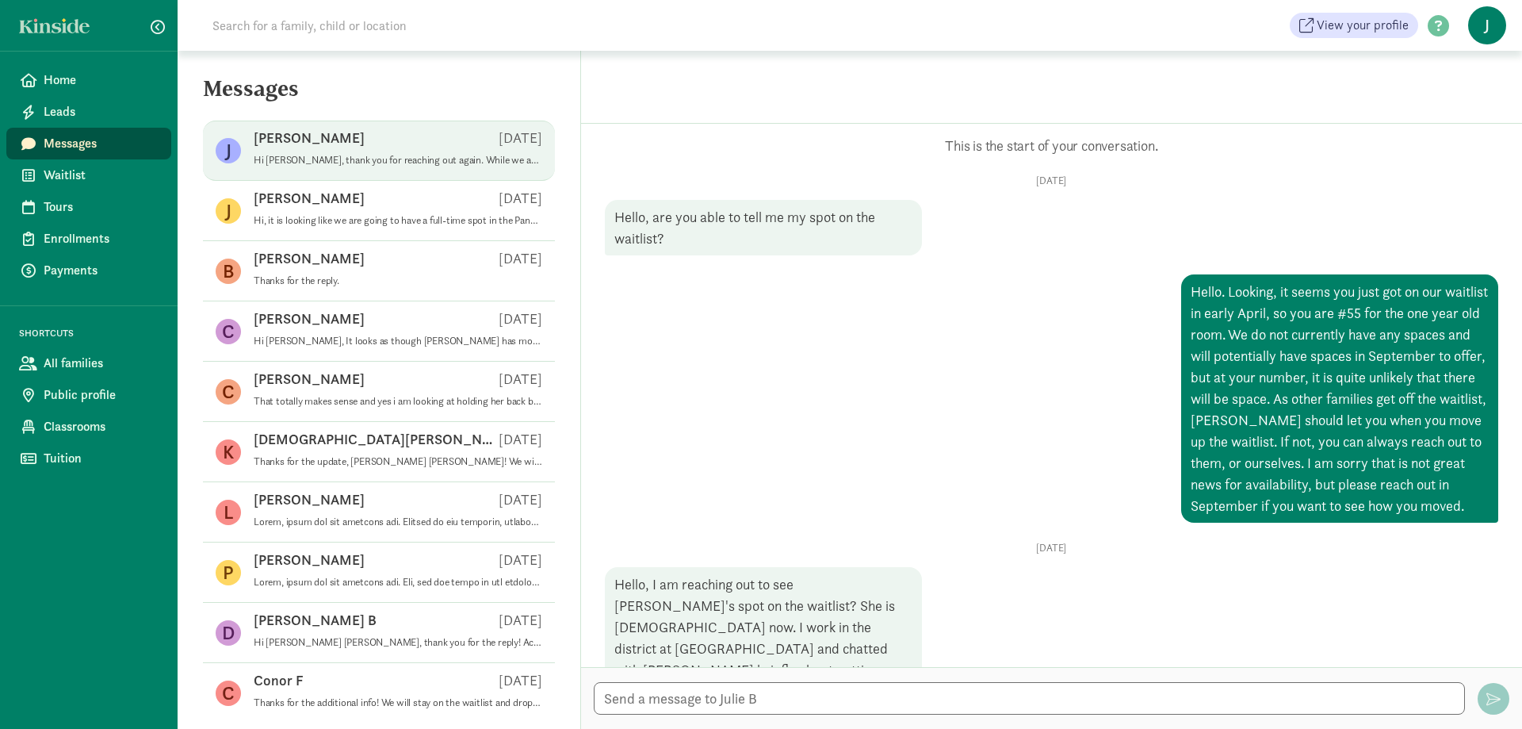
scroll to position [353, 0]
